Goal: Task Accomplishment & Management: Use online tool/utility

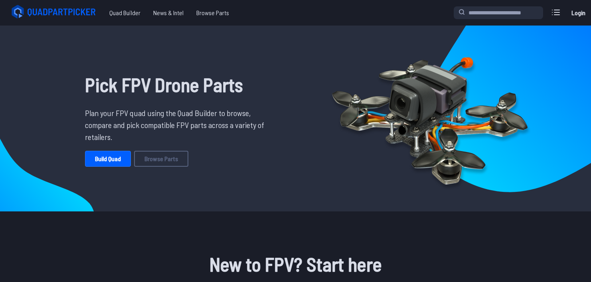
click at [117, 95] on h1 "Pick FPV Drone Parts" at bounding box center [177, 84] width 185 height 29
click at [118, 95] on h1 "Pick FPV Drone Parts" at bounding box center [177, 84] width 185 height 29
click at [119, 94] on h1 "Pick FPV Drone Parts" at bounding box center [177, 84] width 185 height 29
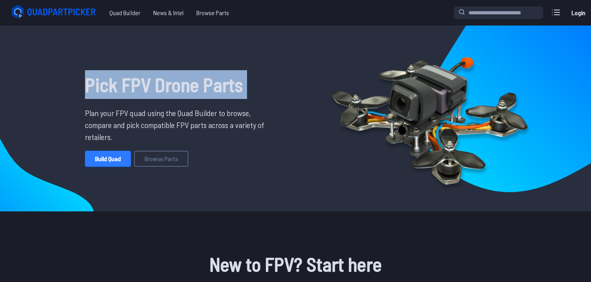
click at [124, 158] on link "Build Quad" at bounding box center [108, 159] width 46 height 16
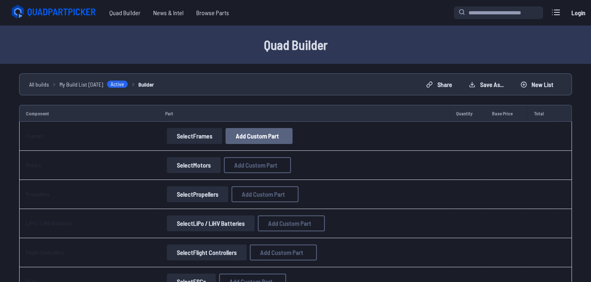
click at [236, 134] on span "Add Custom Part" at bounding box center [257, 136] width 43 height 6
select select "**********"
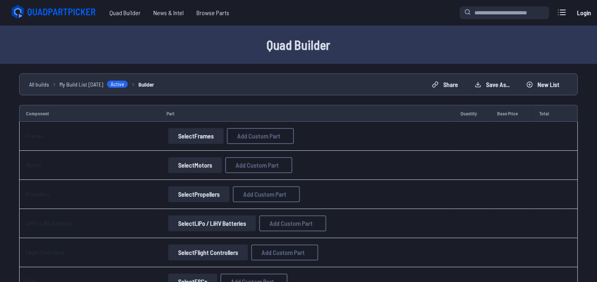
click at [257, 73] on input at bounding box center [299, 81] width 170 height 17
click at [260, 109] on input at bounding box center [299, 114] width 170 height 17
drag, startPoint x: 451, startPoint y: 176, endPoint x: 439, endPoint y: 175, distance: 11.3
click at [451, 176] on div "Add Custom Part Part name* Brand / Manufacturer Price * Link Category Cancel Ad…" at bounding box center [298, 141] width 597 height 282
click at [380, 34] on button at bounding box center [374, 40] width 20 height 12
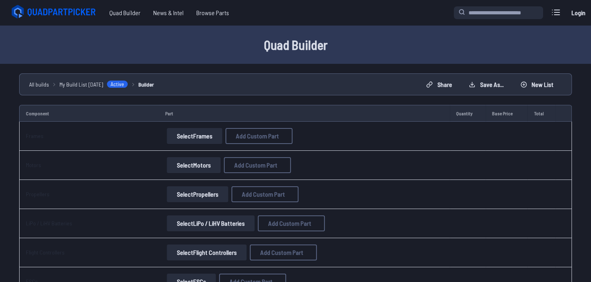
click at [210, 132] on button "Select Frames" at bounding box center [194, 136] width 55 height 16
click at [194, 133] on button "Select Frames" at bounding box center [194, 136] width 55 height 16
click at [192, 137] on button "Select Frames" at bounding box center [194, 136] width 55 height 16
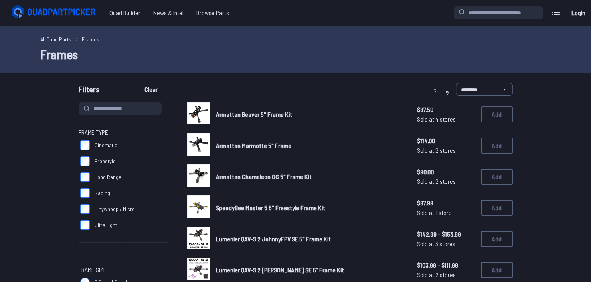
drag, startPoint x: 549, startPoint y: 75, endPoint x: 549, endPoint y: 97, distance: 22.0
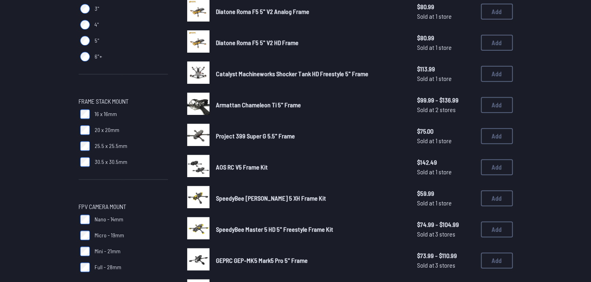
scroll to position [399, 0]
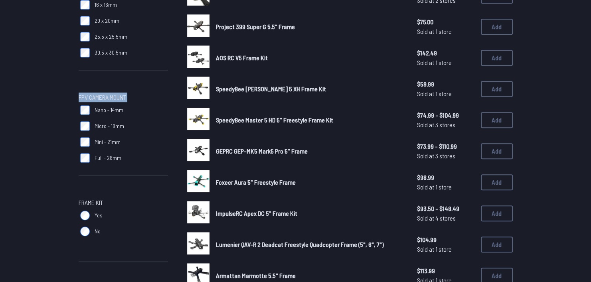
drag, startPoint x: 130, startPoint y: 168, endPoint x: 64, endPoint y: 84, distance: 106.7
click at [64, 84] on div "Frame Type Cinematic Freestyle Long Range Racing Tinywhoop / Micro Ultra-light …" at bounding box center [295, 27] width 511 height 648
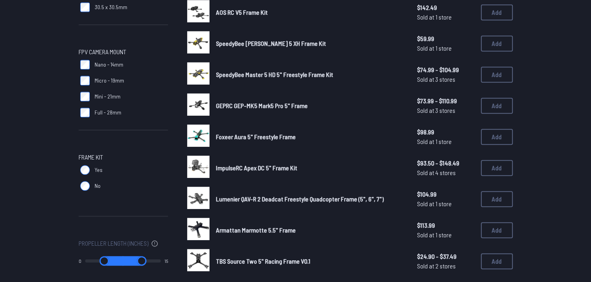
scroll to position [519, 0]
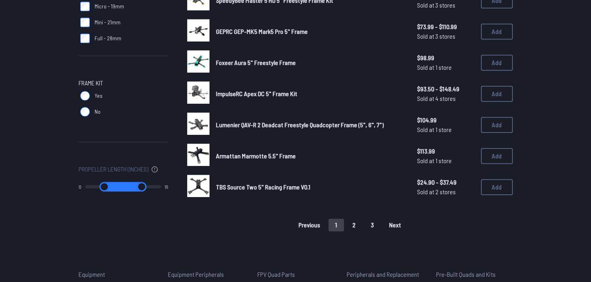
click at [357, 222] on button "2" at bounding box center [354, 225] width 17 height 13
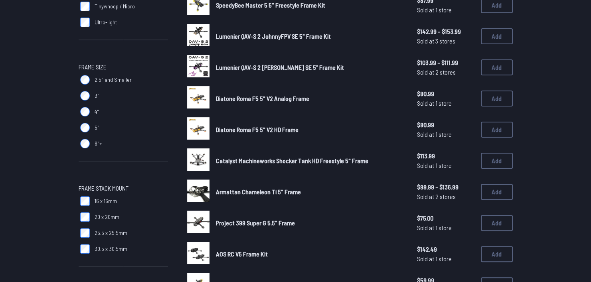
scroll to position [359, 0]
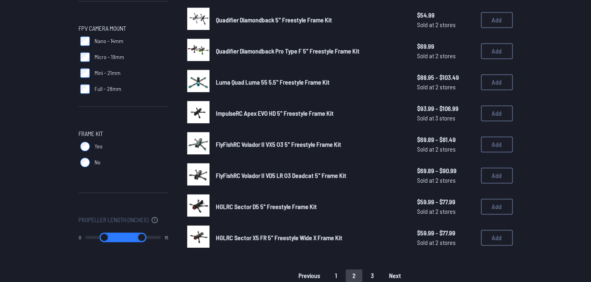
scroll to position [519, 0]
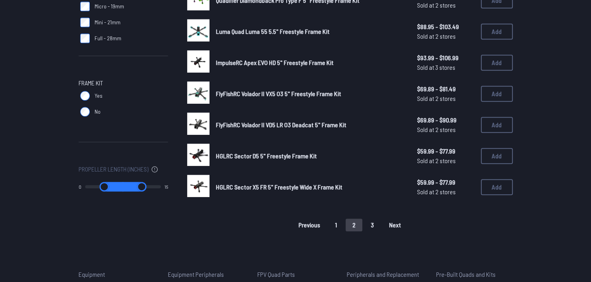
click at [337, 222] on button "1" at bounding box center [337, 225] width 16 height 13
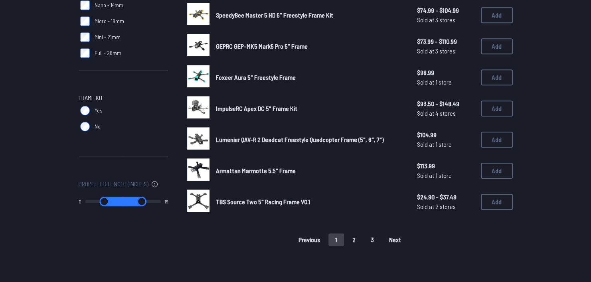
scroll to position [559, 0]
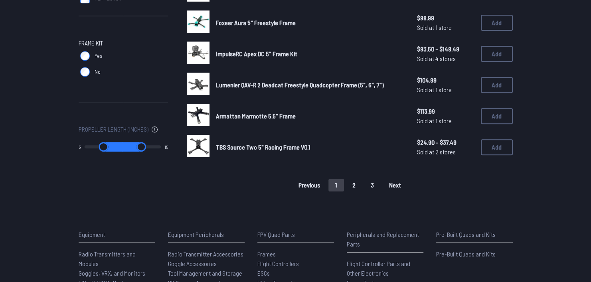
drag, startPoint x: 88, startPoint y: 151, endPoint x: 107, endPoint y: 146, distance: 19.0
type input "*"
click at [107, 146] on input "range" at bounding box center [103, 147] width 39 height 10
drag, startPoint x: 155, startPoint y: 148, endPoint x: 100, endPoint y: 146, distance: 54.7
type input "*"
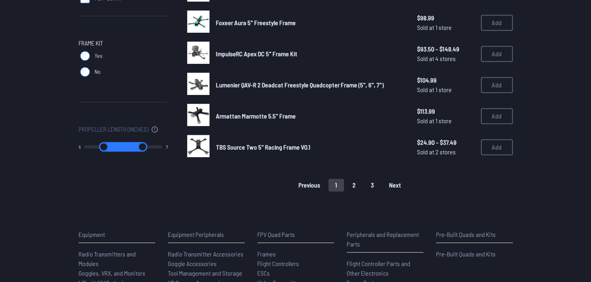
click at [123, 146] on input "range" at bounding box center [143, 147] width 40 height 10
type input "*"
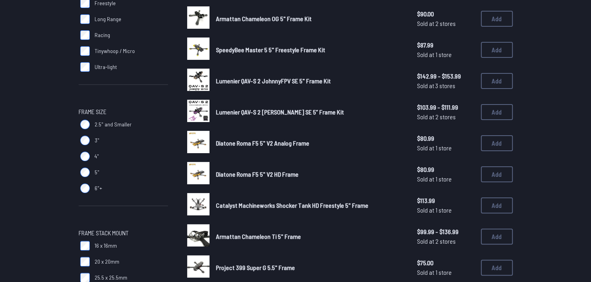
scroll to position [160, 0]
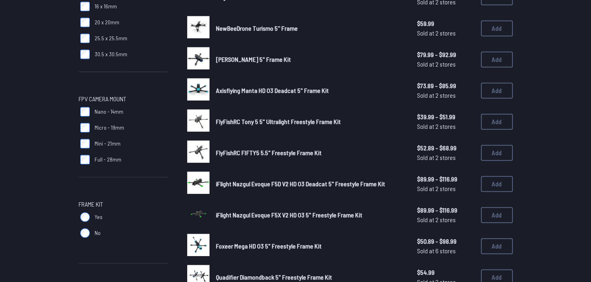
scroll to position [439, 0]
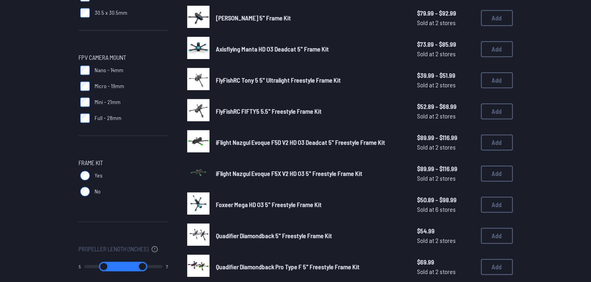
click at [265, 204] on span "Foxeer Mega HD O3 5" Freestyle Frame Kit" at bounding box center [269, 205] width 106 height 8
click at [495, 199] on button "Add" at bounding box center [497, 205] width 32 height 16
click at [196, 203] on img at bounding box center [198, 203] width 22 height 22
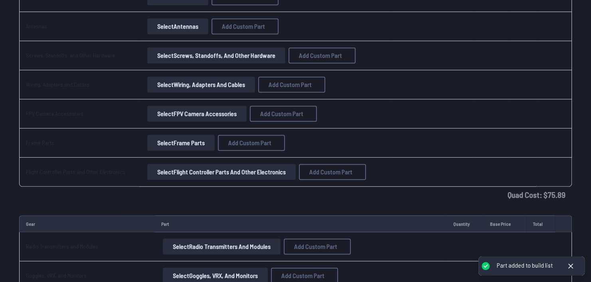
select select "**********"
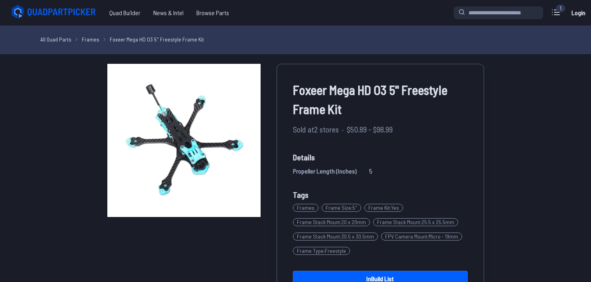
scroll to position [319, 0]
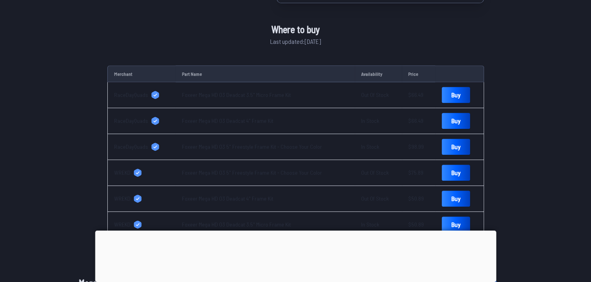
click at [291, 231] on div at bounding box center [295, 231] width 401 height 0
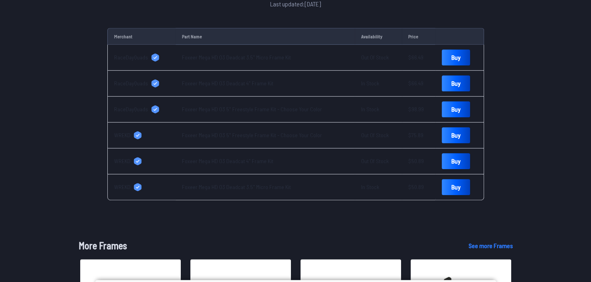
scroll to position [359, 0]
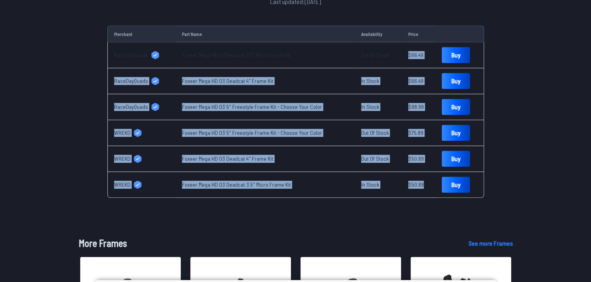
drag, startPoint x: 401, startPoint y: 54, endPoint x: 416, endPoint y: 187, distance: 133.7
click at [416, 187] on tbody "RaceDayQuads Foxeer Mega HD O3 Deadcat 3.5" Micro Frame Kit Out Of Stock $66.49…" at bounding box center [295, 120] width 377 height 156
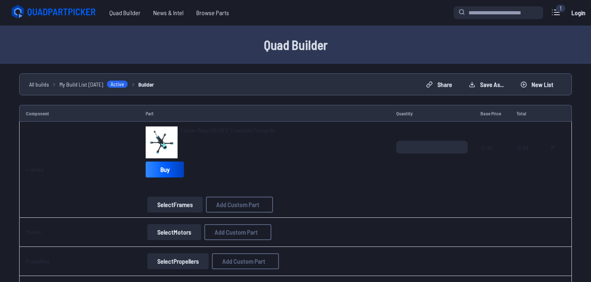
select select "**********"
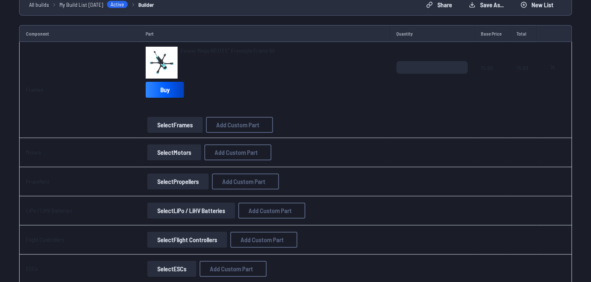
click at [180, 150] on button "Select Motors" at bounding box center [174, 153] width 54 height 16
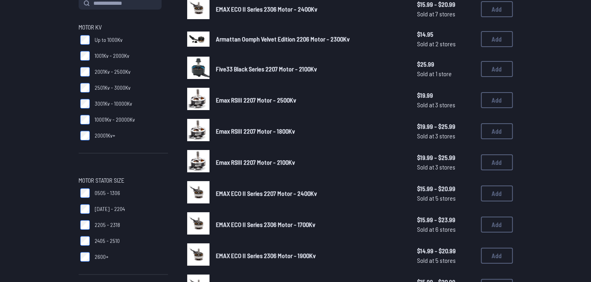
scroll to position [120, 0]
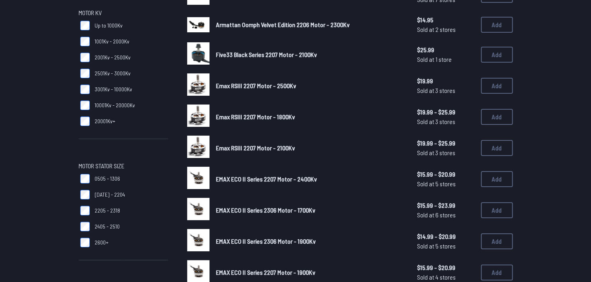
click at [119, 57] on span "2001Kv - 2500Kv" at bounding box center [113, 57] width 36 height 8
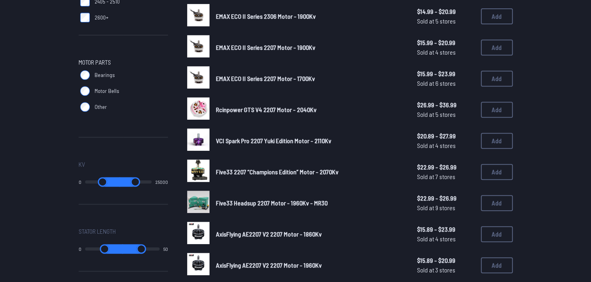
scroll to position [359, 0]
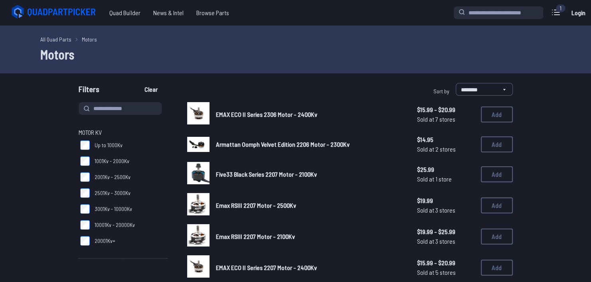
drag, startPoint x: 143, startPoint y: 168, endPoint x: 129, endPoint y: 169, distance: 14.4
click at [129, 169] on div "Motor KV Up to 1000Kv 1001Kv - 2000Kv 2001Kv - 2500Kv 2501Kv - 3000Kv 3001Kv - …" at bounding box center [123, 198] width 89 height 141
click at [129, 169] on label "2001Kv - 2500Kv" at bounding box center [123, 177] width 89 height 16
click at [127, 173] on label "2001Kv - 2500Kv" at bounding box center [123, 177] width 89 height 16
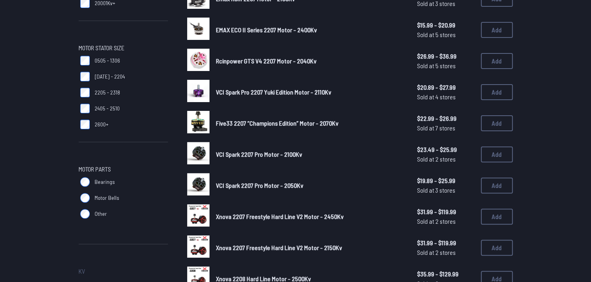
scroll to position [319, 0]
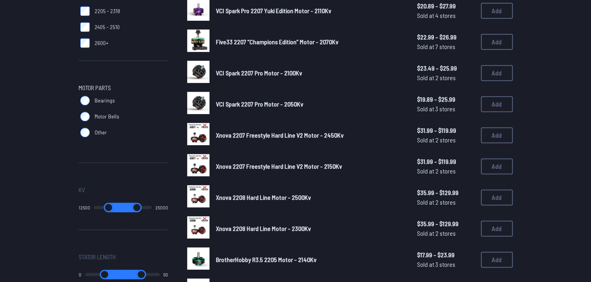
drag, startPoint x: 91, startPoint y: 210, endPoint x: 131, endPoint y: 212, distance: 40.8
type input "*****"
click at [123, 212] on input "range" at bounding box center [109, 208] width 30 height 10
drag, startPoint x: 142, startPoint y: 210, endPoint x: 113, endPoint y: 210, distance: 29.1
click at [123, 210] on input "range" at bounding box center [138, 208] width 30 height 10
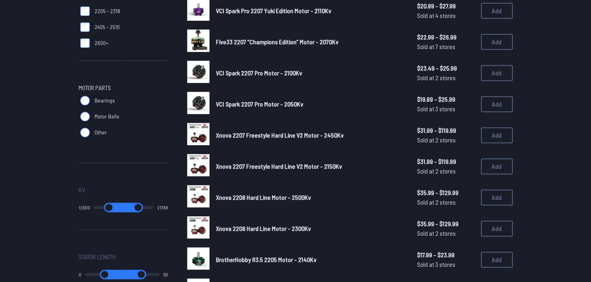
drag, startPoint x: 127, startPoint y: 207, endPoint x: 156, endPoint y: 207, distance: 29.5
type input "*****"
click at [153, 207] on input "range" at bounding box center [138, 208] width 30 height 10
drag, startPoint x: 121, startPoint y: 206, endPoint x: 140, endPoint y: 206, distance: 19.6
click at [123, 206] on input "range" at bounding box center [109, 208] width 30 height 10
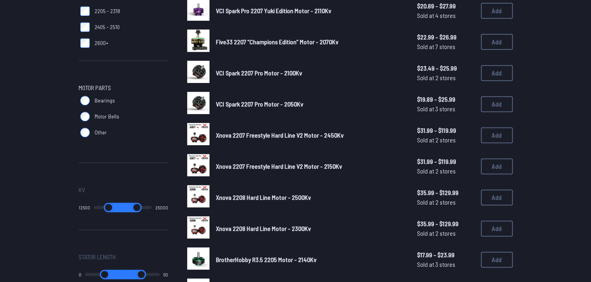
type input "*****"
drag, startPoint x: 115, startPoint y: 209, endPoint x: 137, endPoint y: 209, distance: 22.4
click at [123, 209] on input "range" at bounding box center [109, 208] width 30 height 10
type input "*****"
drag, startPoint x: 124, startPoint y: 210, endPoint x: 166, endPoint y: 209, distance: 41.9
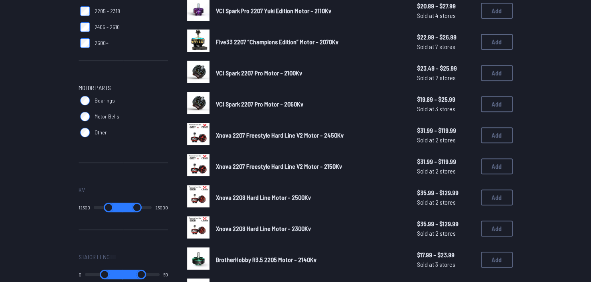
click at [152, 209] on input "range" at bounding box center [137, 208] width 29 height 10
type input "*****"
drag, startPoint x: 129, startPoint y: 208, endPoint x: 217, endPoint y: 207, distance: 87.8
click at [123, 207] on input "range" at bounding box center [109, 208] width 30 height 10
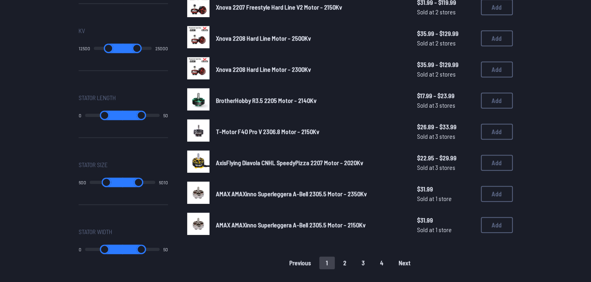
scroll to position [479, 0]
type input "*****"
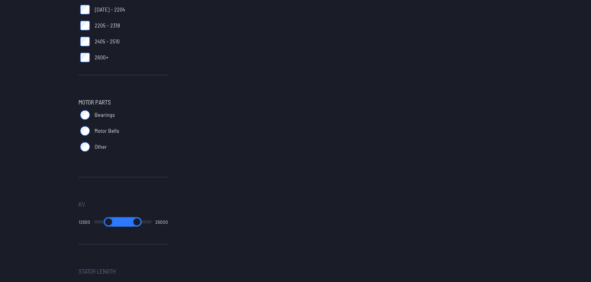
scroll to position [399, 0]
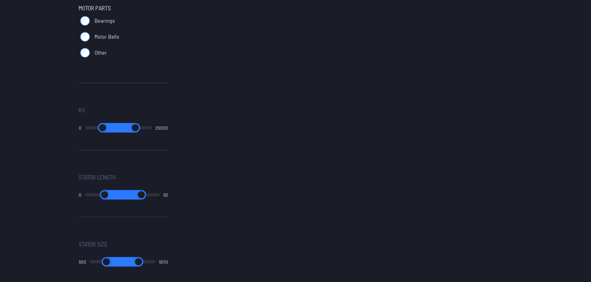
drag, startPoint x: 121, startPoint y: 129, endPoint x: 44, endPoint y: 129, distance: 77.0
type input "*"
click at [85, 129] on input "range" at bounding box center [102, 128] width 35 height 10
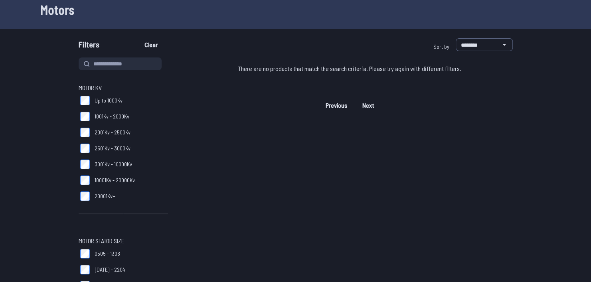
scroll to position [40, 0]
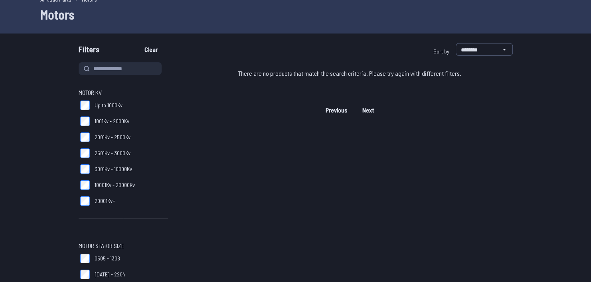
type input "*"
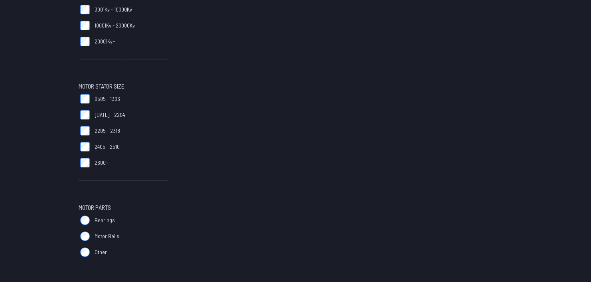
scroll to position [359, 0]
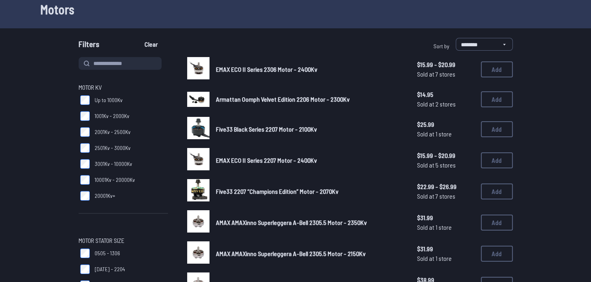
scroll to position [80, 0]
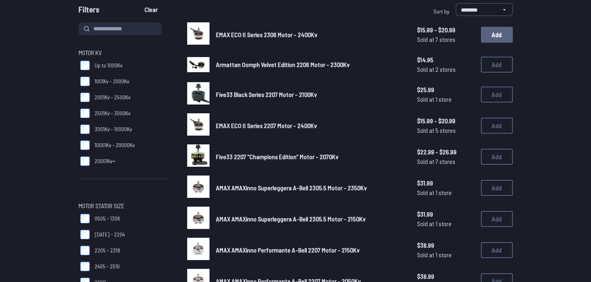
click at [503, 38] on button "Add" at bounding box center [497, 35] width 32 height 16
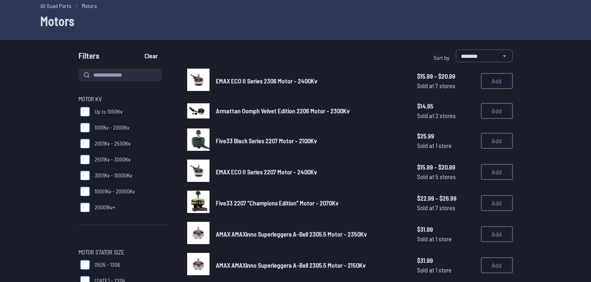
scroll to position [0, 0]
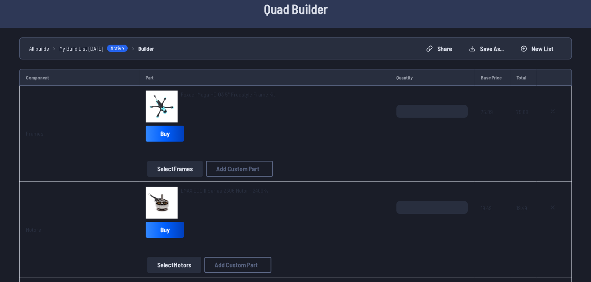
scroll to position [80, 0]
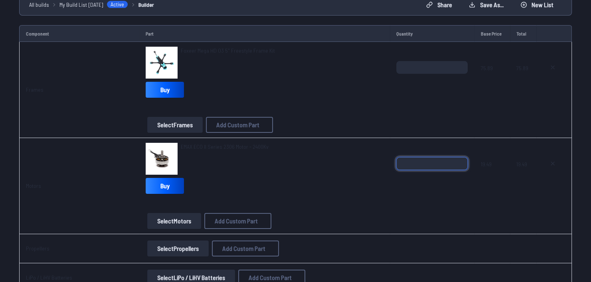
click at [442, 164] on input "*" at bounding box center [431, 163] width 71 height 13
type input "*"
click at [352, 208] on div "EMAX ECO II Series 2306 Motor - 2400Kv Buy Select Motors Add Custom Part Add Cu…" at bounding box center [265, 186] width 238 height 86
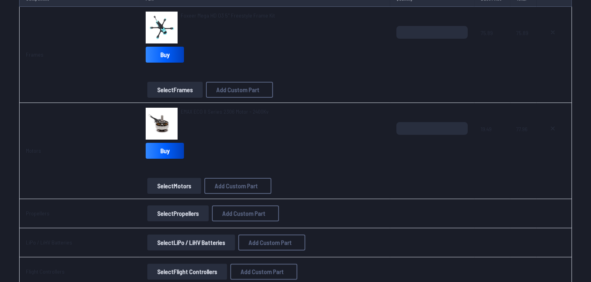
scroll to position [200, 0]
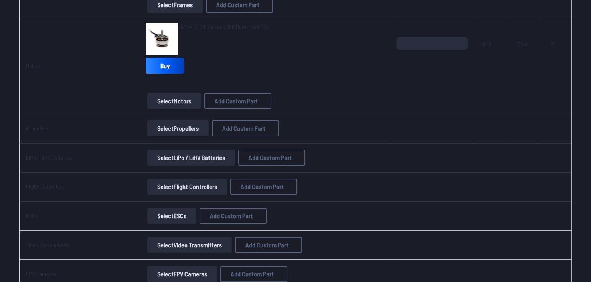
click at [191, 127] on button "Select Propellers" at bounding box center [177, 129] width 61 height 16
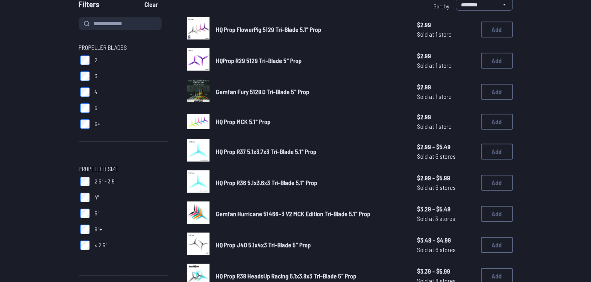
scroll to position [200, 0]
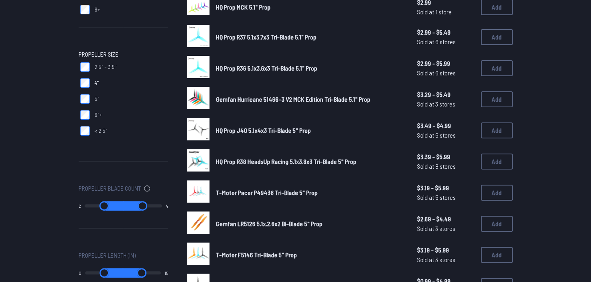
drag, startPoint x: 146, startPoint y: 205, endPoint x: 93, endPoint y: 205, distance: 53.9
type input "*"
click at [123, 205] on input "range" at bounding box center [142, 206] width 39 height 10
drag, startPoint x: 89, startPoint y: 205, endPoint x: 105, endPoint y: 206, distance: 15.6
type input "*"
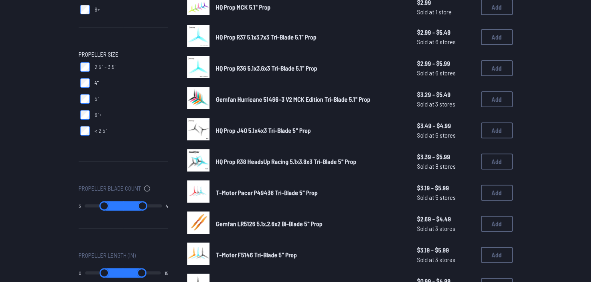
click at [105, 206] on input "range" at bounding box center [104, 206] width 39 height 10
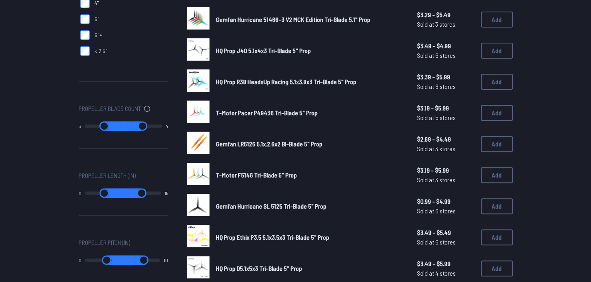
type input "*"
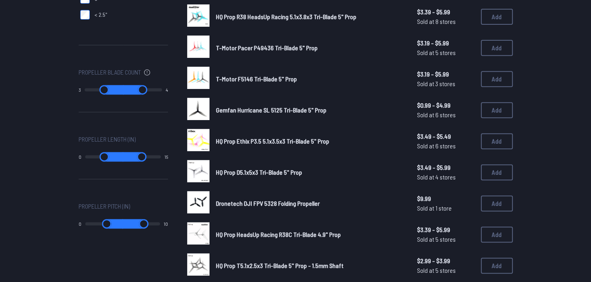
scroll to position [359, 0]
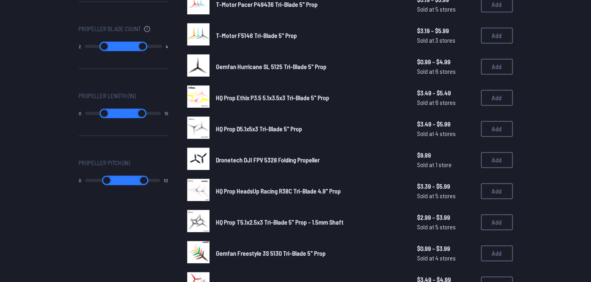
drag, startPoint x: 104, startPoint y: 44, endPoint x: 64, endPoint y: 44, distance: 39.9
click at [85, 44] on input "range" at bounding box center [104, 47] width 39 height 10
type input "*"
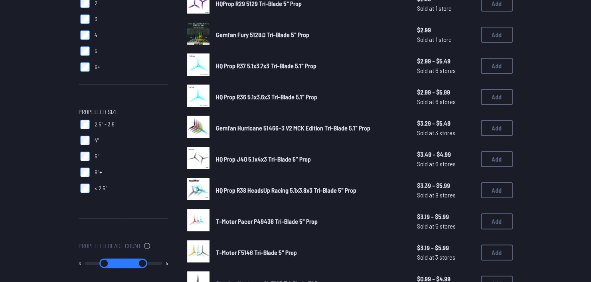
scroll to position [200, 0]
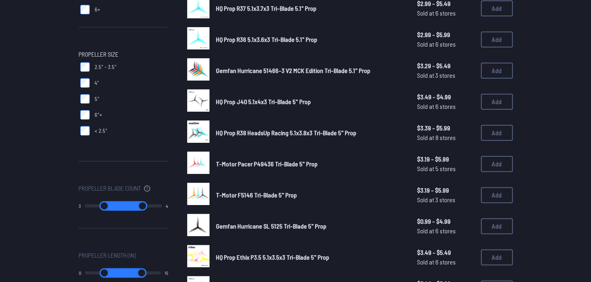
type input "*"
drag, startPoint x: 124, startPoint y: 210, endPoint x: 175, endPoint y: 214, distance: 51.2
type input "*"
click at [162, 211] on input "range" at bounding box center [142, 206] width 39 height 10
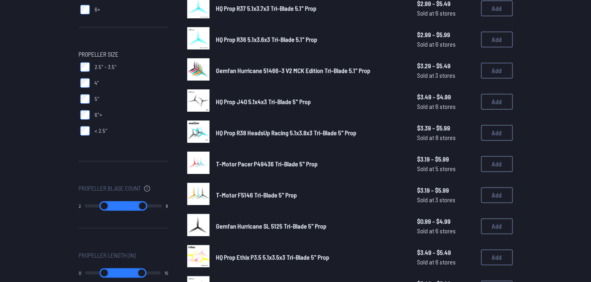
type input "*"
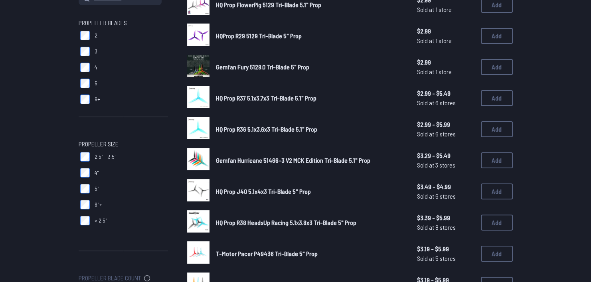
scroll to position [0, 0]
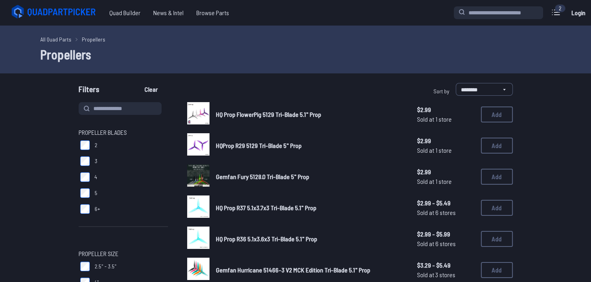
click at [199, 143] on img at bounding box center [198, 144] width 22 height 22
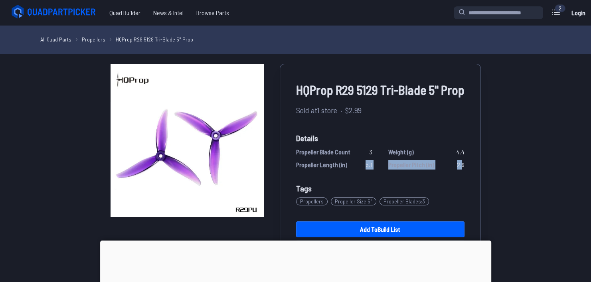
drag, startPoint x: 400, startPoint y: 169, endPoint x: 348, endPoint y: 172, distance: 52.0
click at [348, 172] on div "HQProp R29 5129 Tri-Blade 5" Prop Sold at 1 store · $2.99 Details Propeller Bla…" at bounding box center [380, 168] width 201 height 209
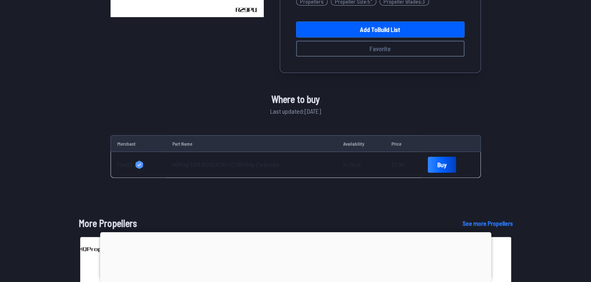
scroll to position [319, 0]
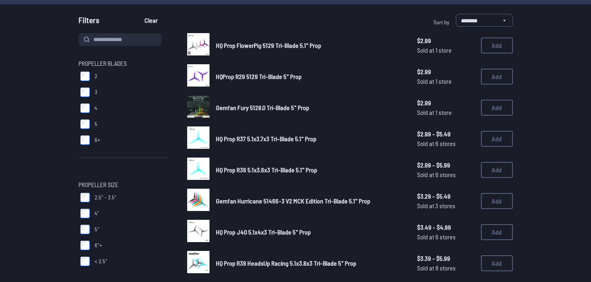
scroll to position [80, 0]
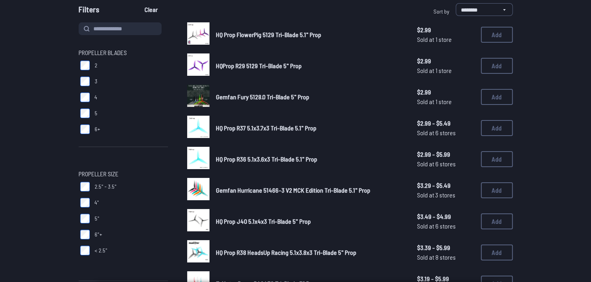
click at [274, 129] on span "HQ Prop R37 5.1x3.7x3 Tri-Blade 5.1" Prop" at bounding box center [266, 128] width 101 height 8
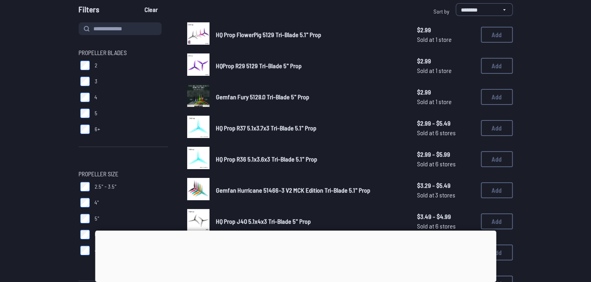
click at [200, 129] on img at bounding box center [198, 127] width 22 height 22
click at [295, 231] on div at bounding box center [295, 231] width 401 height 0
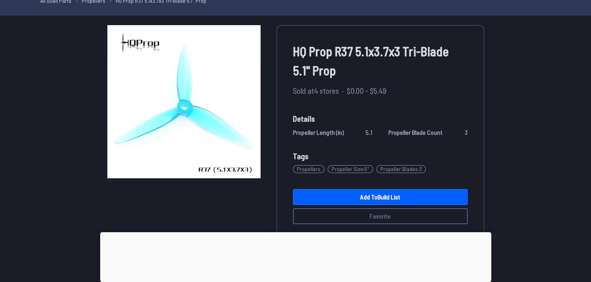
scroll to position [80, 0]
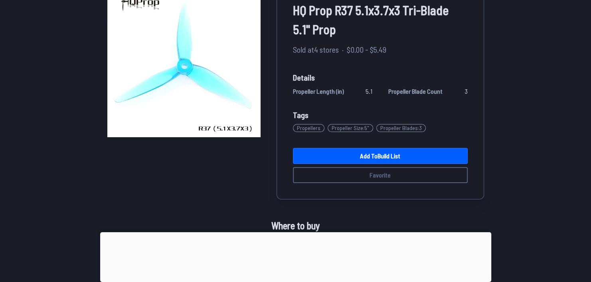
click at [293, 232] on div at bounding box center [295, 232] width 391 height 0
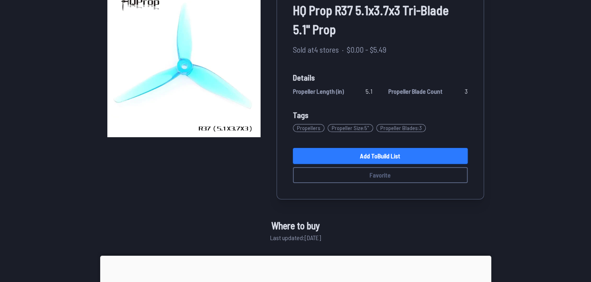
click at [372, 151] on link "Add to Build List" at bounding box center [380, 156] width 175 height 16
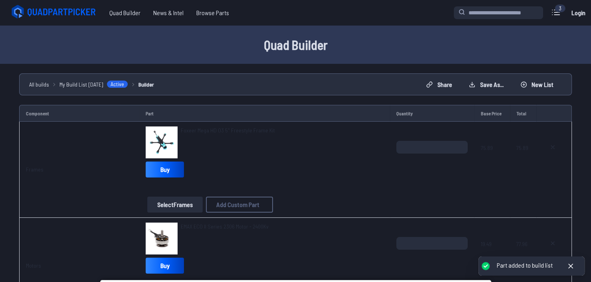
click at [56, 16] on icon at bounding box center [54, 12] width 89 height 16
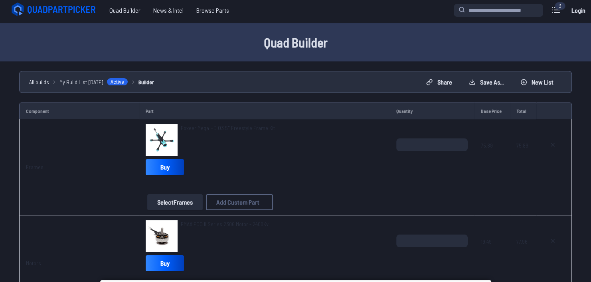
scroll to position [200, 0]
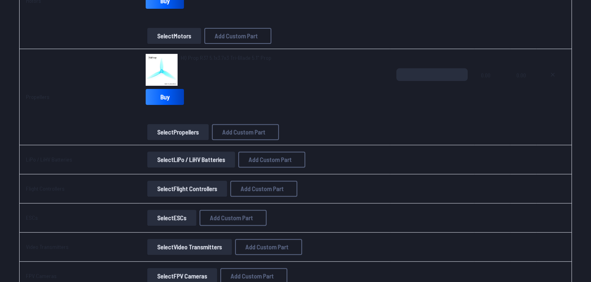
scroll to position [279, 0]
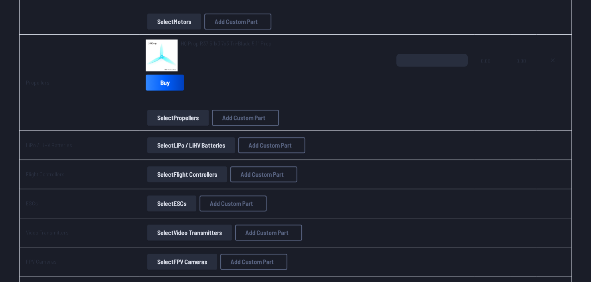
click at [190, 143] on button "Select LiPo / LiHV Batteries" at bounding box center [191, 145] width 88 height 16
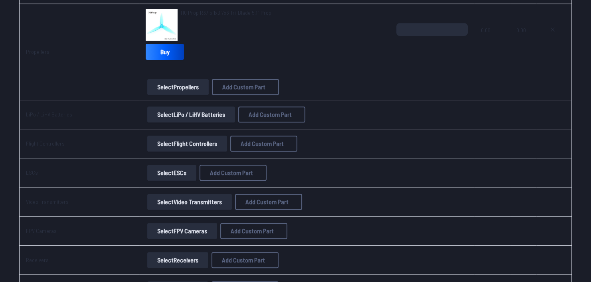
scroll to position [359, 0]
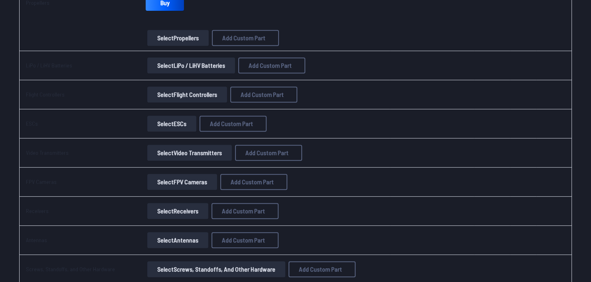
click at [194, 61] on button "Select LiPo / LiHV Batteries" at bounding box center [191, 65] width 88 height 16
click at [193, 63] on button "Select LiPo / LiHV Batteries" at bounding box center [191, 65] width 88 height 16
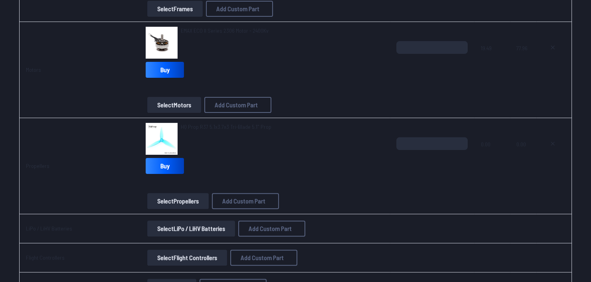
scroll to position [120, 0]
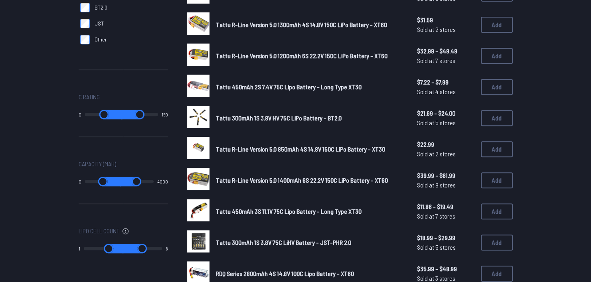
scroll to position [359, 0]
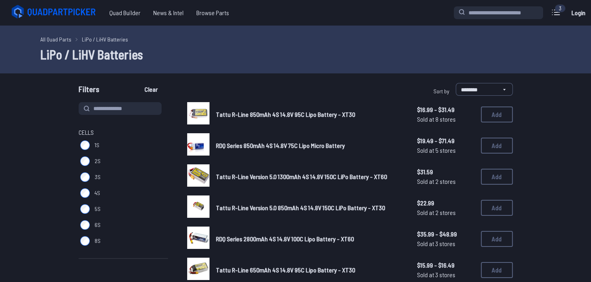
click at [560, 12] on div "3" at bounding box center [560, 8] width 11 height 8
click at [550, 15] on icon at bounding box center [556, 12] width 13 height 13
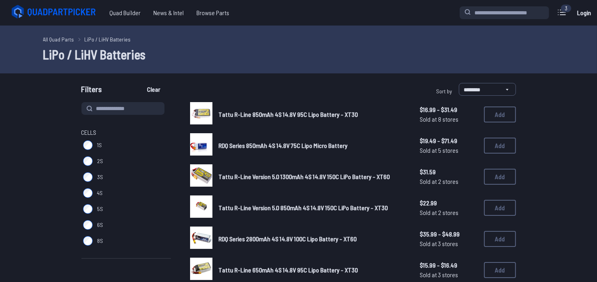
click at [412, 41] on label "close sidebar" at bounding box center [298, 141] width 597 height 282
